Goal: Task Accomplishment & Management: Use online tool/utility

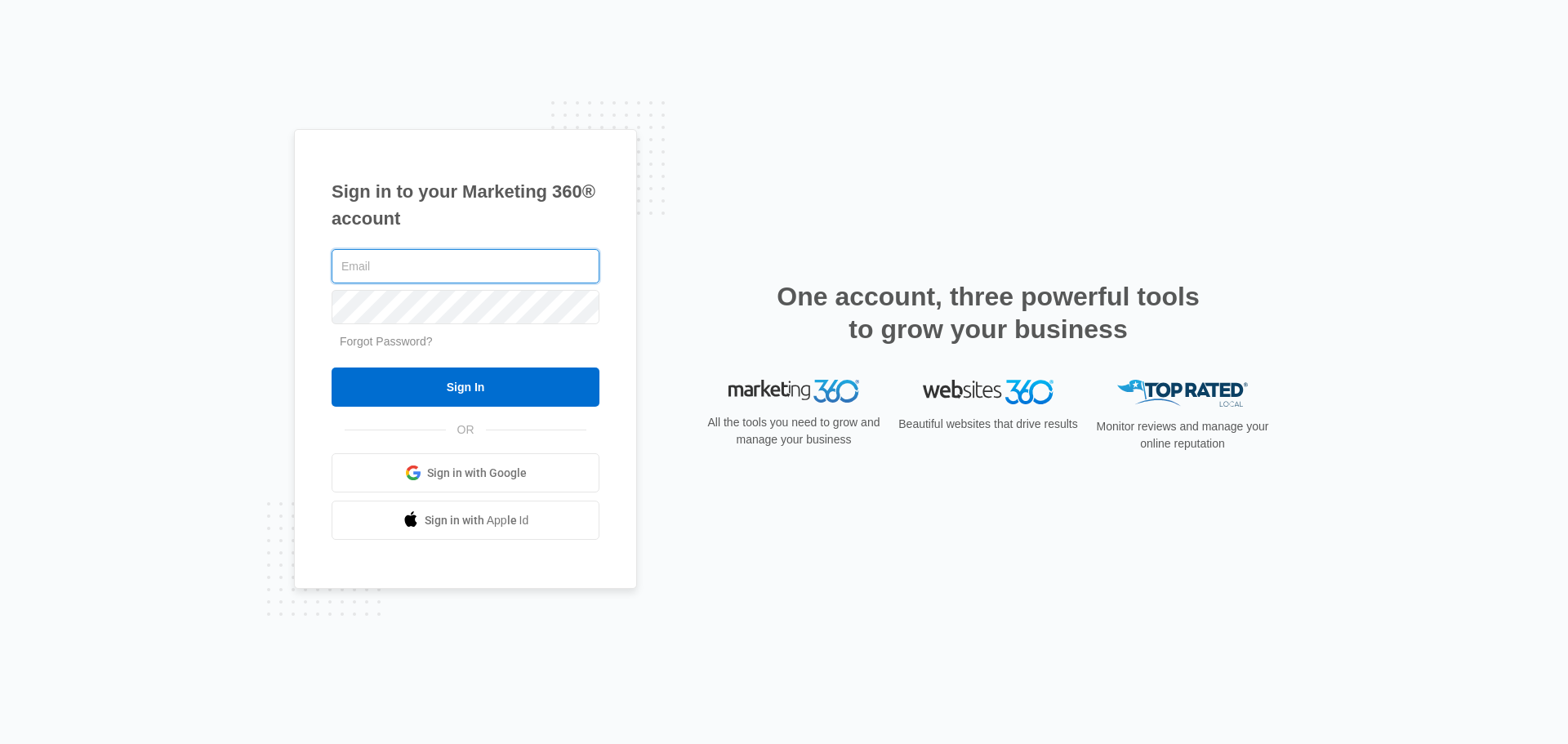
click at [531, 271] on input "text" at bounding box center [466, 266] width 268 height 34
type input "[PERSON_NAME][EMAIL_ADDRESS][DOMAIN_NAME]"
click at [332, 368] on input "Sign In" at bounding box center [466, 388] width 268 height 40
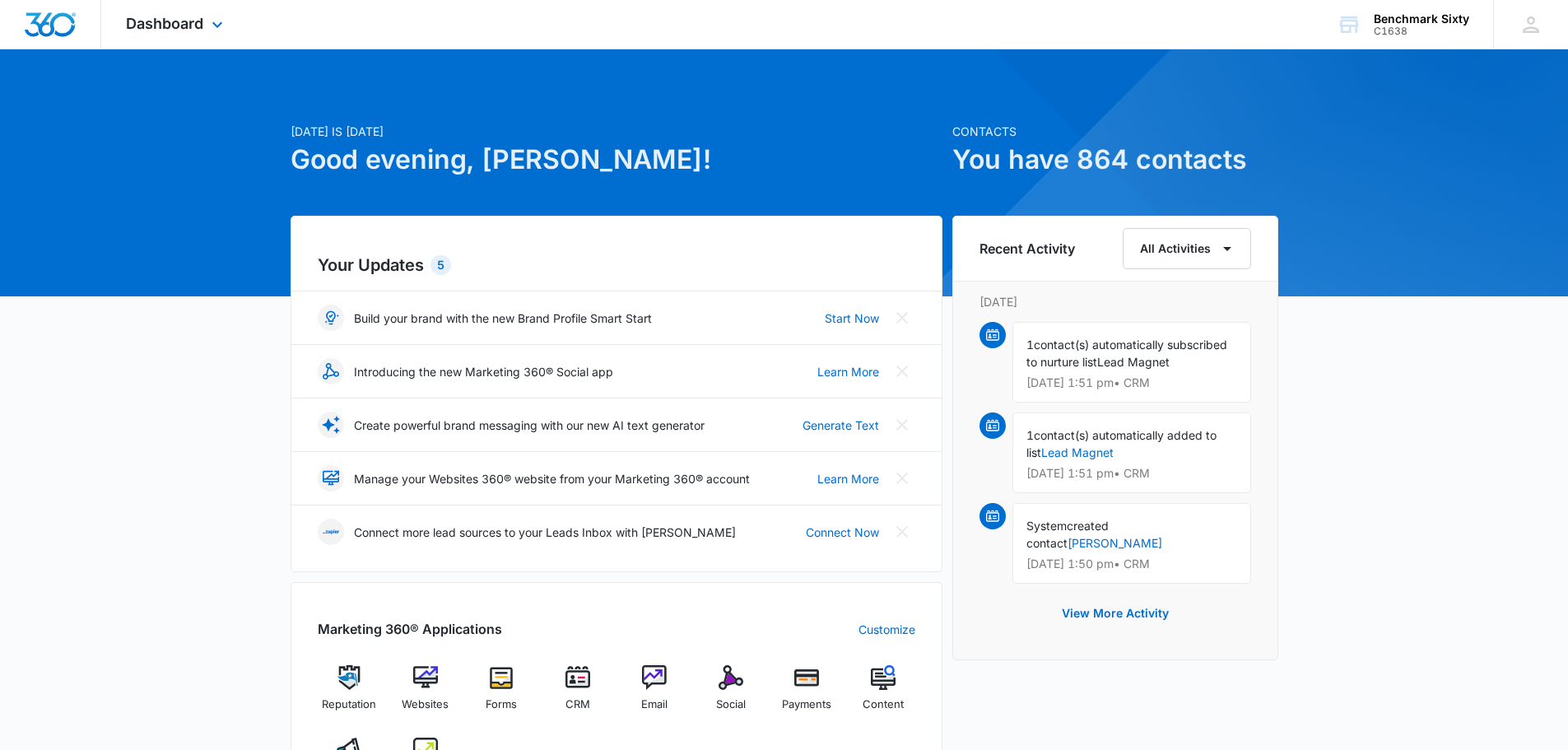
click at [205, 27] on div "Dashboard Apps Reputation Websites Forms CRM Email Social Payments Content Ads …" at bounding box center [176, 24] width 150 height 48
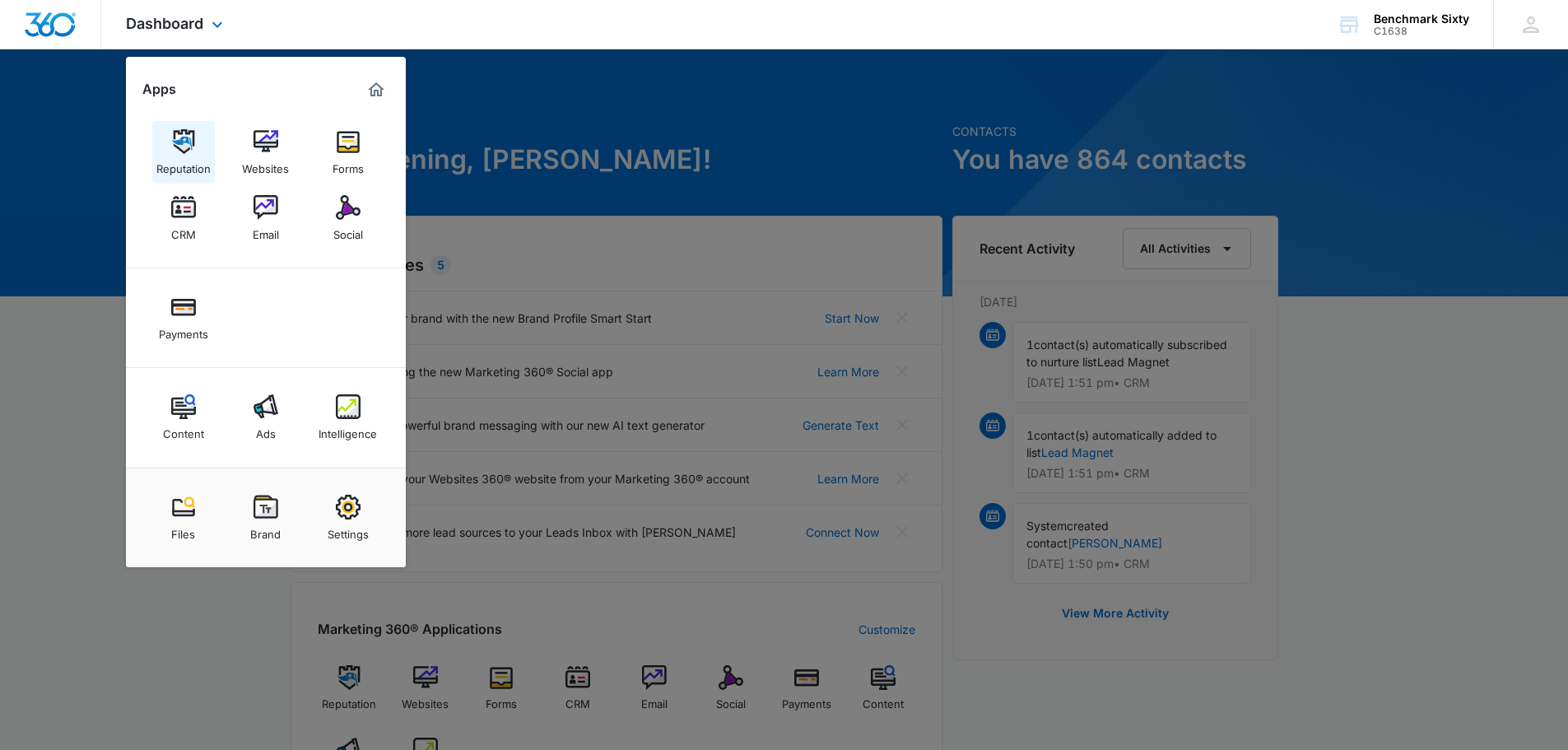
click at [197, 145] on link "Reputation" at bounding box center [184, 152] width 63 height 63
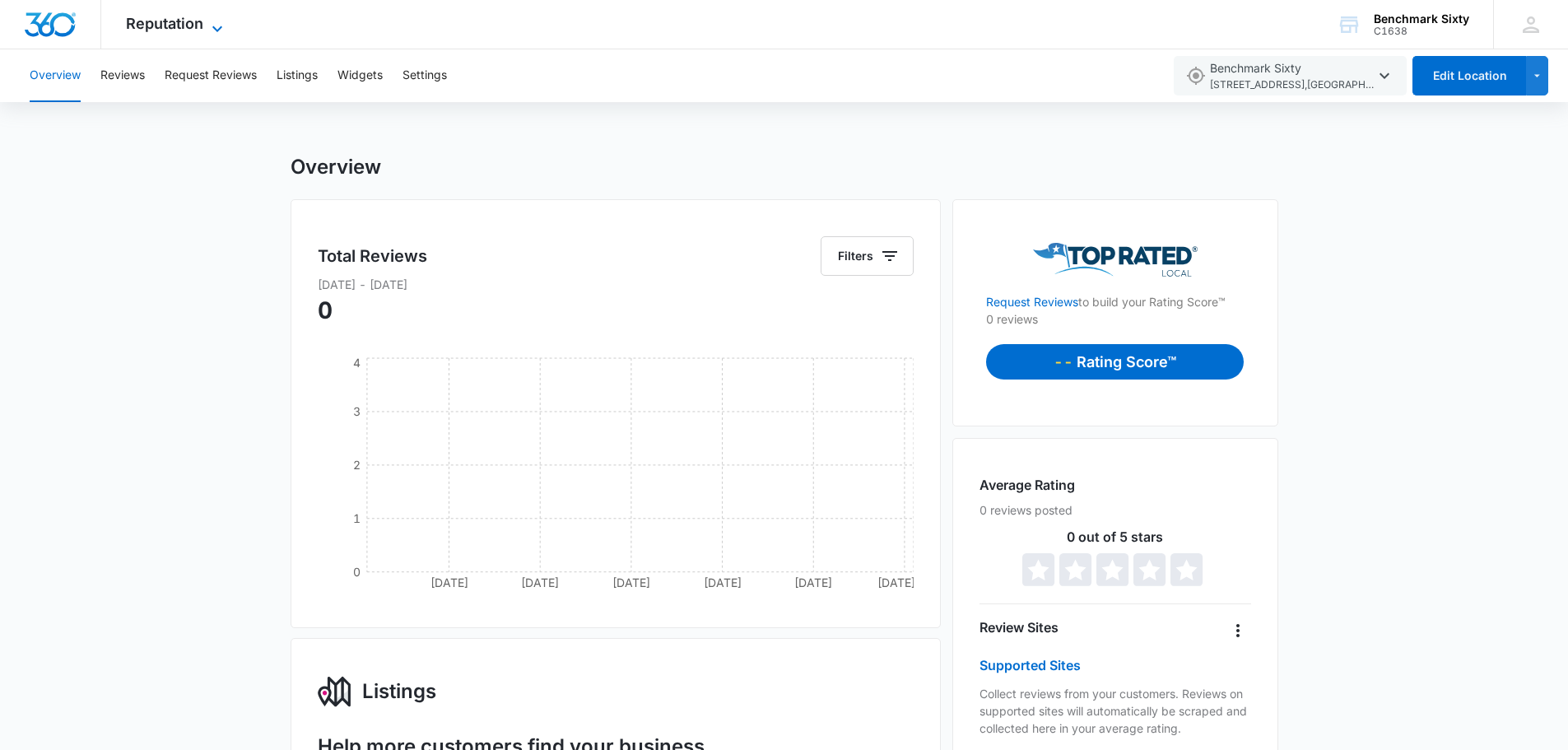
click at [189, 28] on span "Reputation" at bounding box center [164, 24] width 77 height 17
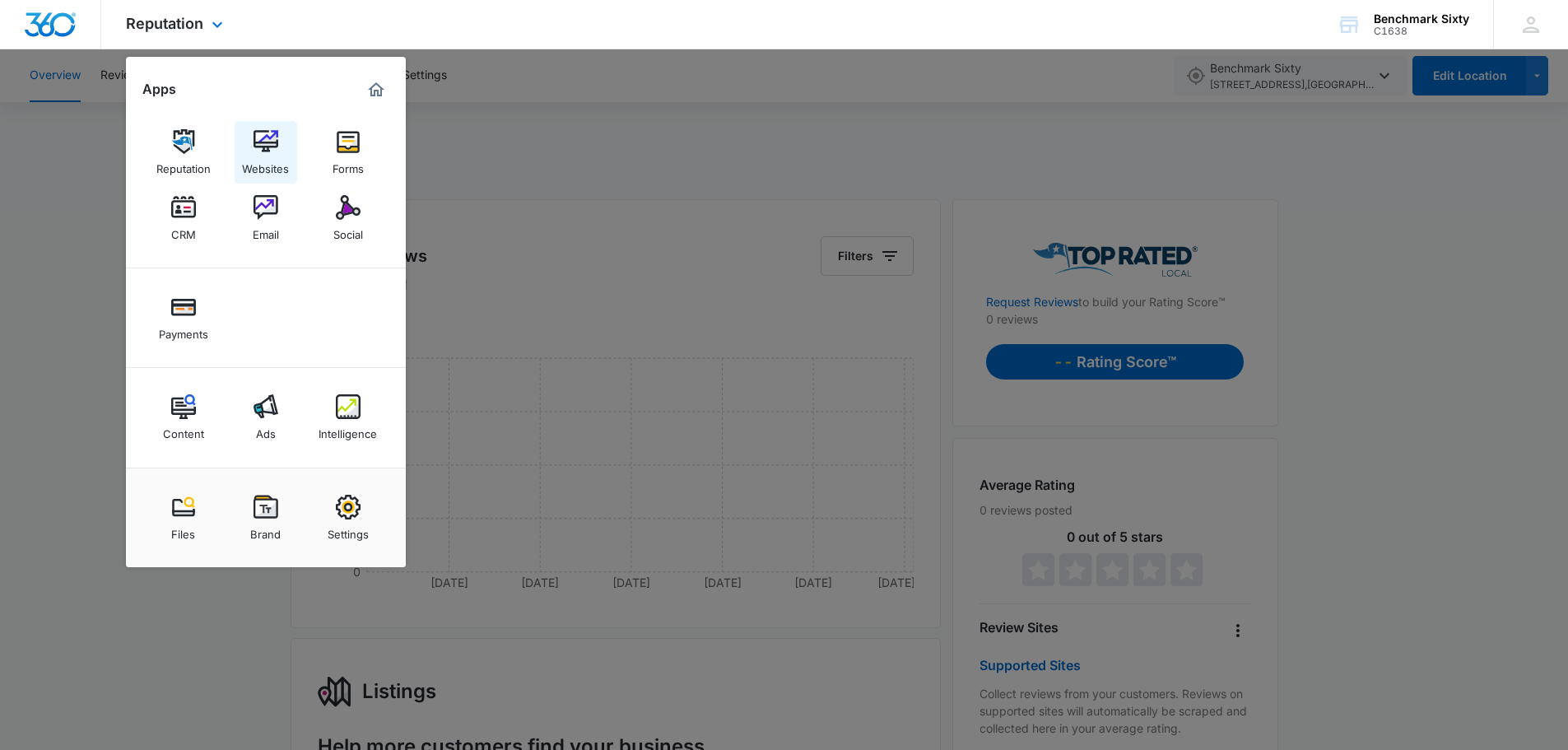
click at [255, 151] on img at bounding box center [266, 142] width 25 height 25
